Goal: Task Accomplishment & Management: Use online tool/utility

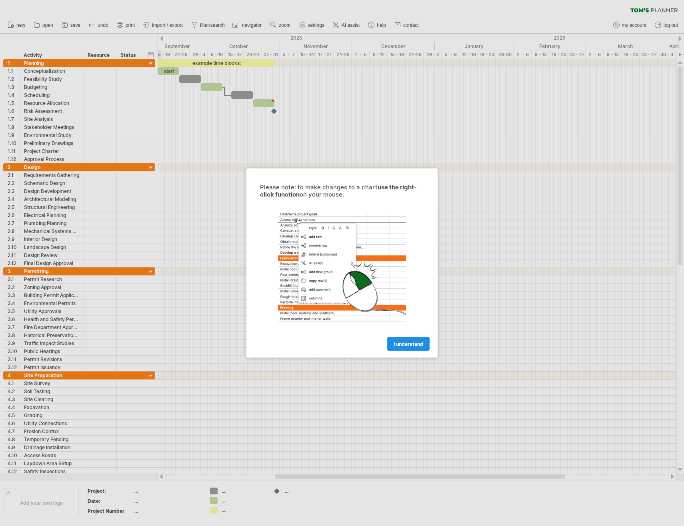
click at [397, 342] on span "I understand" at bounding box center [409, 344] width 30 height 6
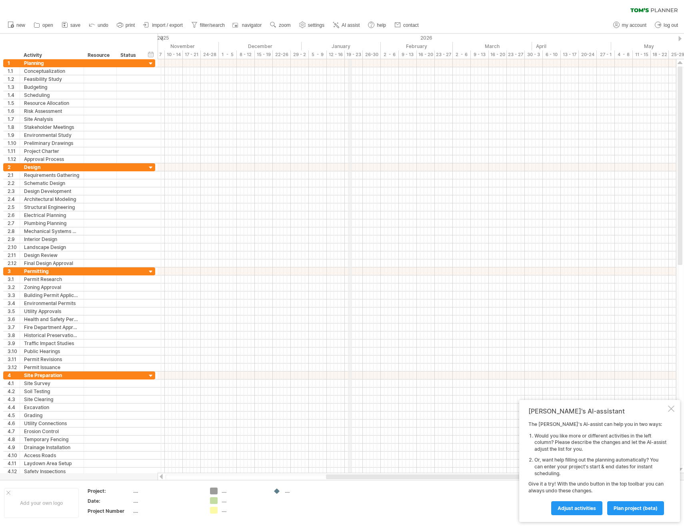
drag, startPoint x: 485, startPoint y: 53, endPoint x: 350, endPoint y: 57, distance: 134.5
click at [350, 57] on div "19 - 23" at bounding box center [354, 54] width 18 height 8
drag, startPoint x: 430, startPoint y: 55, endPoint x: 447, endPoint y: 54, distance: 16.8
click at [447, 54] on div "16 - 20" at bounding box center [444, 54] width 18 height 8
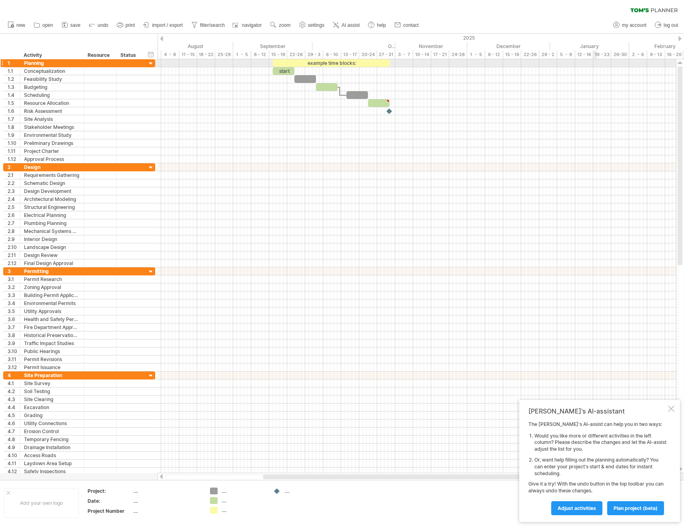
drag, startPoint x: 366, startPoint y: 51, endPoint x: 595, endPoint y: 60, distance: 229.0
click at [595, 60] on div "Trying to reach [DOMAIN_NAME] Connected again... 0% clear filter new 1" at bounding box center [342, 263] width 684 height 526
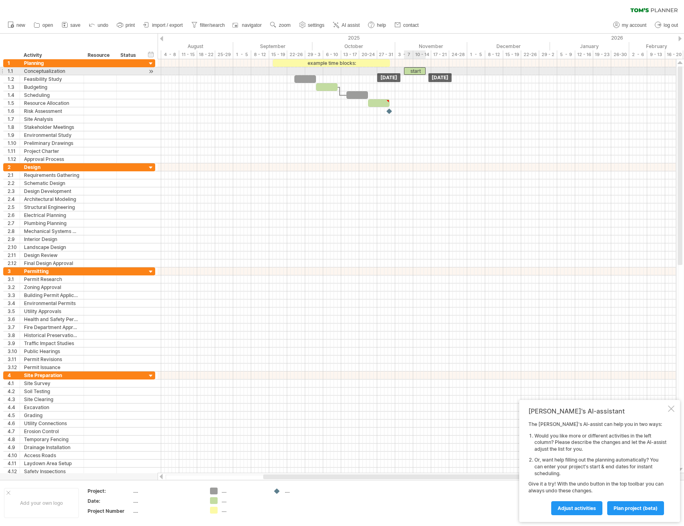
drag, startPoint x: 288, startPoint y: 70, endPoint x: 420, endPoint y: 68, distance: 132.0
click at [420, 68] on div "start" at bounding box center [415, 71] width 22 height 8
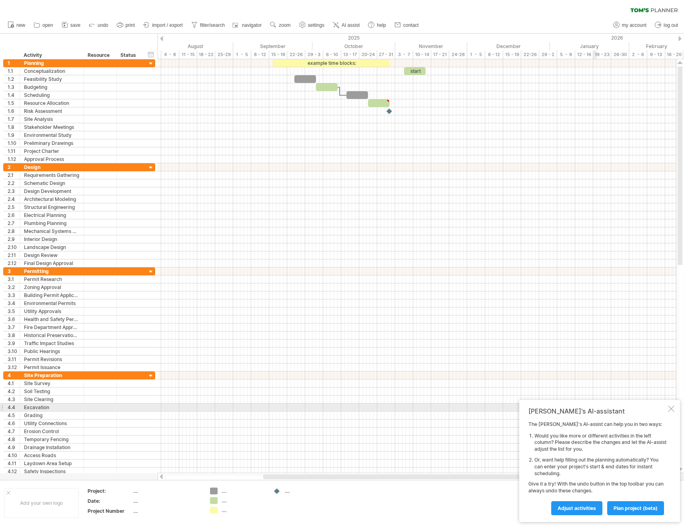
click at [674, 409] on div at bounding box center [671, 408] width 6 height 6
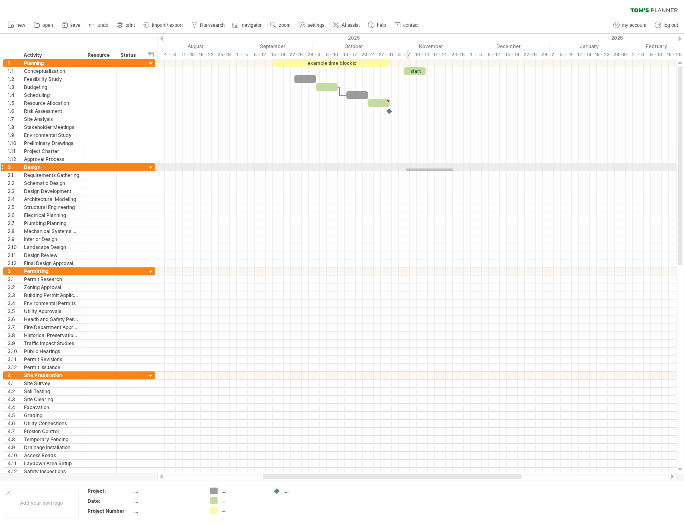
drag, startPoint x: 453, startPoint y: 168, endPoint x: 406, endPoint y: 171, distance: 47.3
click at [406, 171] on div at bounding box center [417, 215] width 518 height 104
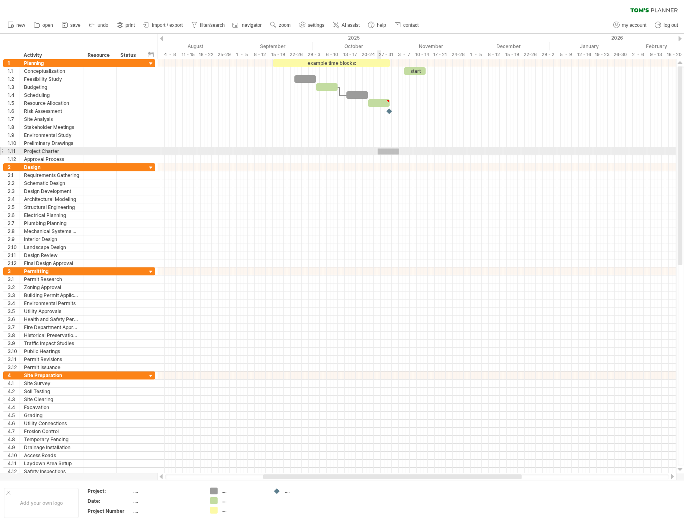
drag, startPoint x: 378, startPoint y: 148, endPoint x: 342, endPoint y: 146, distance: 35.7
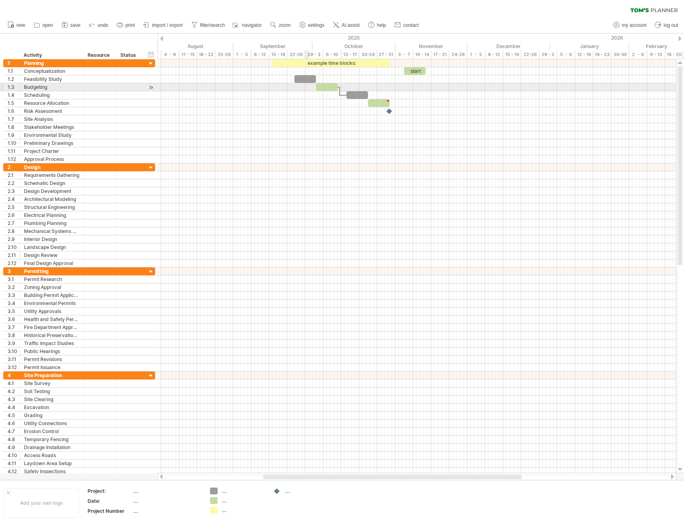
click at [308, 84] on div at bounding box center [417, 87] width 518 height 8
click at [303, 80] on div at bounding box center [305, 79] width 22 height 8
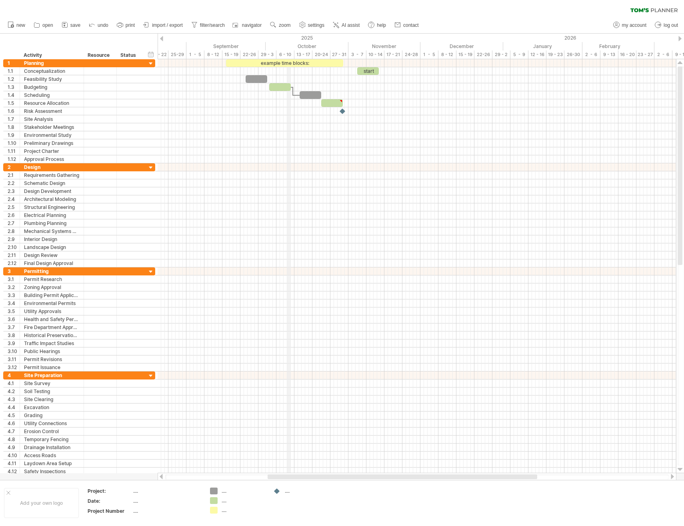
drag, startPoint x: 335, startPoint y: 47, endPoint x: 288, endPoint y: 48, distance: 46.4
click at [288, 48] on div "October" at bounding box center [307, 46] width 83 height 8
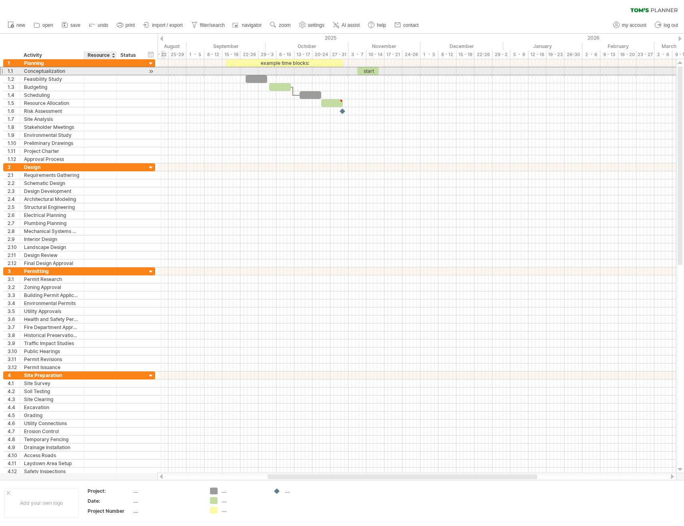
click at [92, 71] on div at bounding box center [100, 71] width 24 height 8
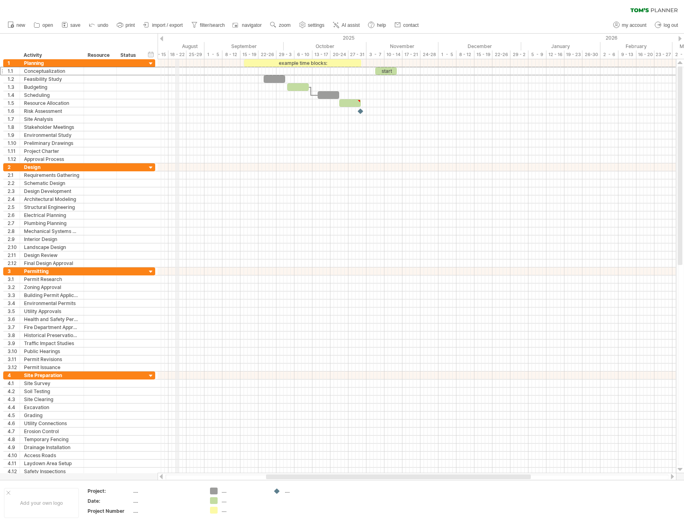
drag, startPoint x: 158, startPoint y: 40, endPoint x: 200, endPoint y: 46, distance: 42.5
click at [182, 41] on div "2025" at bounding box center [52, 38] width 940 height 8
click at [74, 24] on span "save" at bounding box center [75, 25] width 10 height 6
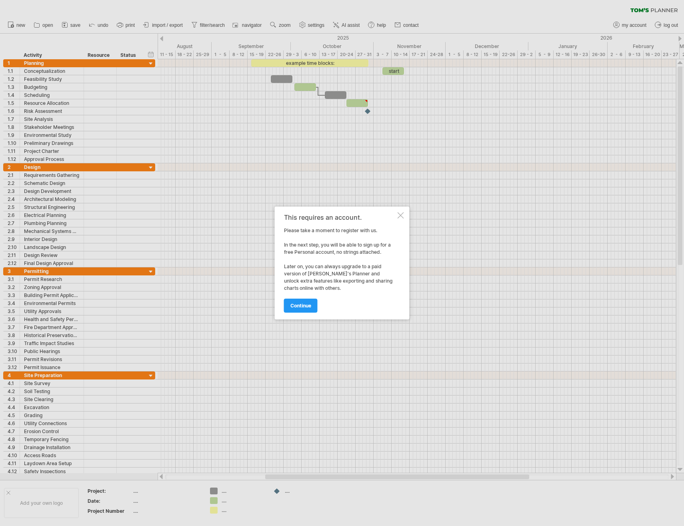
click at [403, 214] on div at bounding box center [401, 215] width 6 height 6
